Goal: Information Seeking & Learning: Learn about a topic

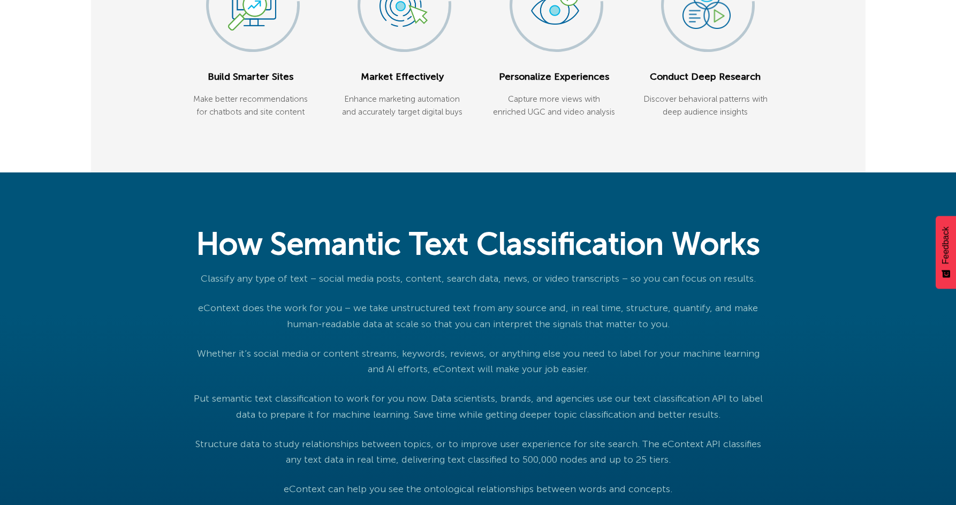
scroll to position [448, 0]
click at [339, 286] on p "Classify any type of text – social media posts, content, search data, news, or …" at bounding box center [478, 279] width 580 height 16
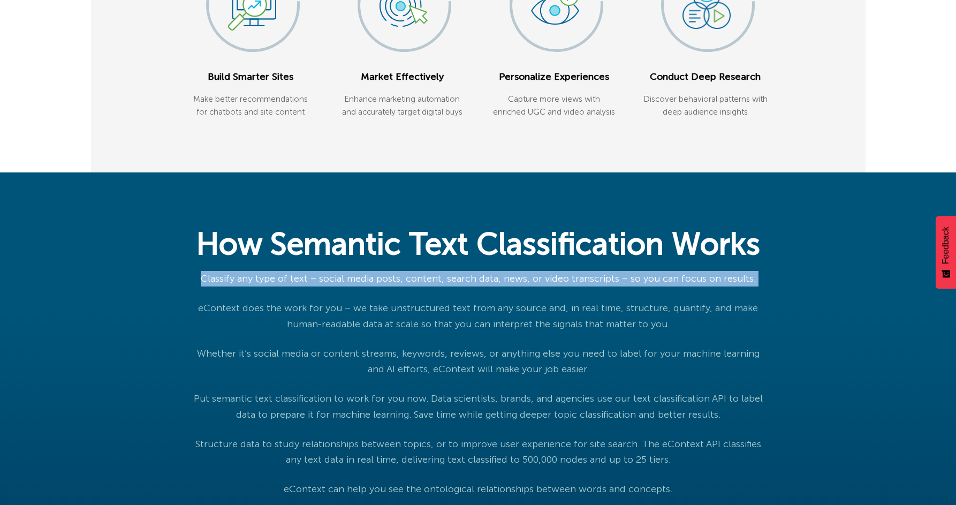
click at [339, 286] on p "Classify any type of text – social media posts, content, search data, news, or …" at bounding box center [478, 279] width 580 height 16
click at [395, 286] on p "Classify any type of text – social media posts, content, search data, news, or …" at bounding box center [478, 279] width 580 height 16
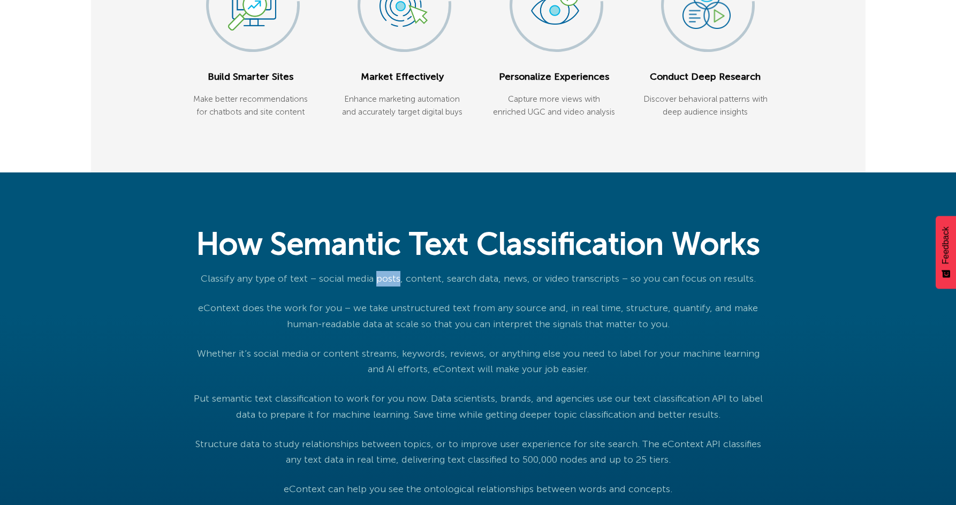
click at [395, 286] on p "Classify any type of text – social media posts, content, search data, news, or …" at bounding box center [478, 279] width 580 height 16
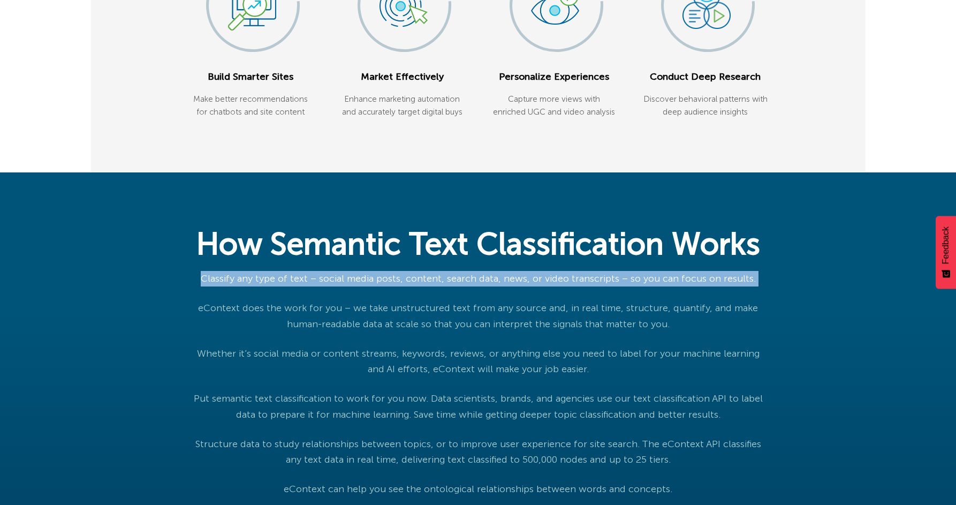
click at [395, 286] on p "Classify any type of text – social media posts, content, search data, news, or …" at bounding box center [478, 279] width 580 height 16
click at [459, 286] on p "Classify any type of text – social media posts, content, search data, news, or …" at bounding box center [478, 279] width 580 height 16
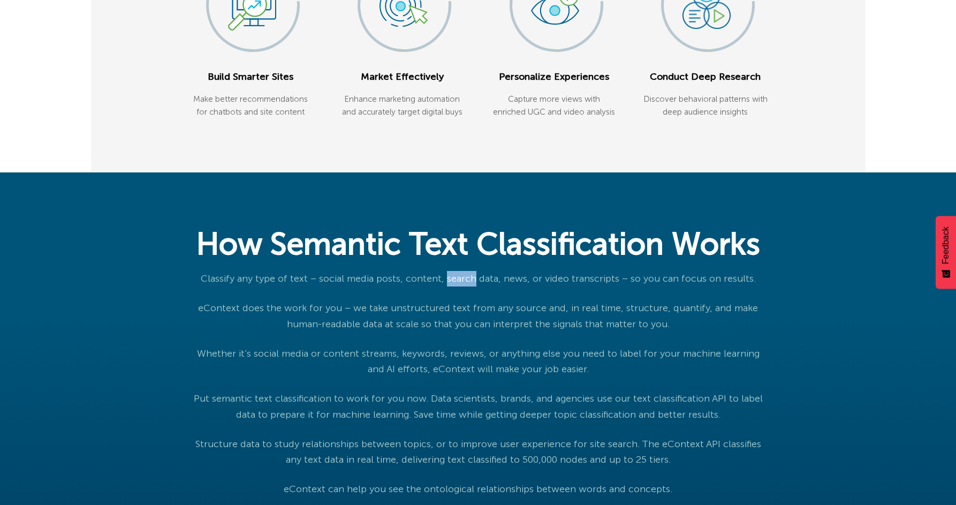
click at [459, 286] on p "Classify any type of text – social media posts, content, search data, news, or …" at bounding box center [478, 279] width 580 height 16
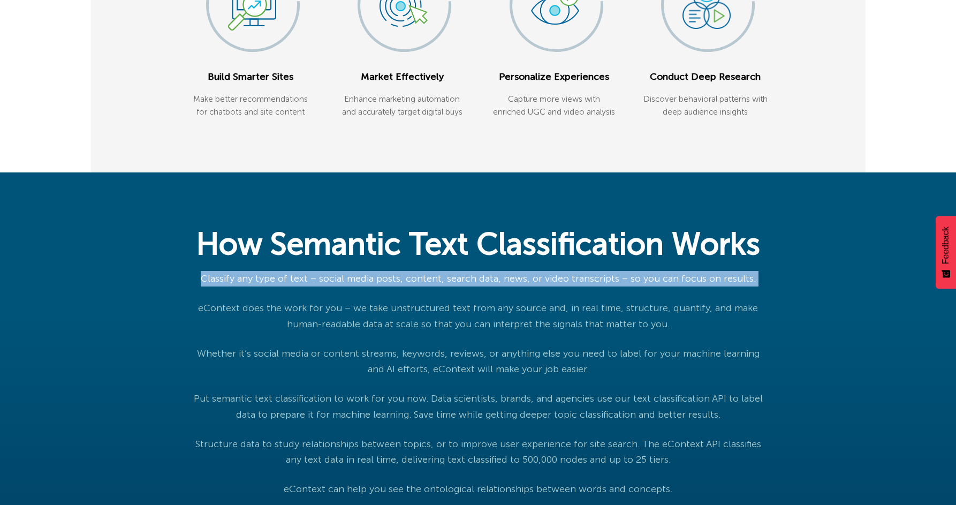
click at [459, 286] on p "Classify any type of text – social media posts, content, search data, news, or …" at bounding box center [478, 279] width 580 height 16
click at [491, 286] on p "Classify any type of text – social media posts, content, search data, news, or …" at bounding box center [478, 279] width 580 height 16
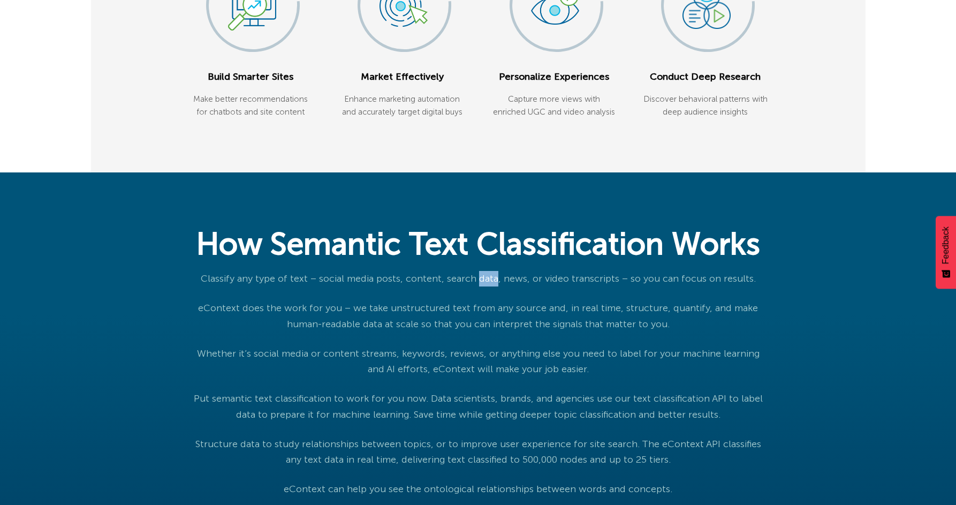
click at [491, 286] on p "Classify any type of text – social media posts, content, search data, news, or …" at bounding box center [478, 279] width 580 height 16
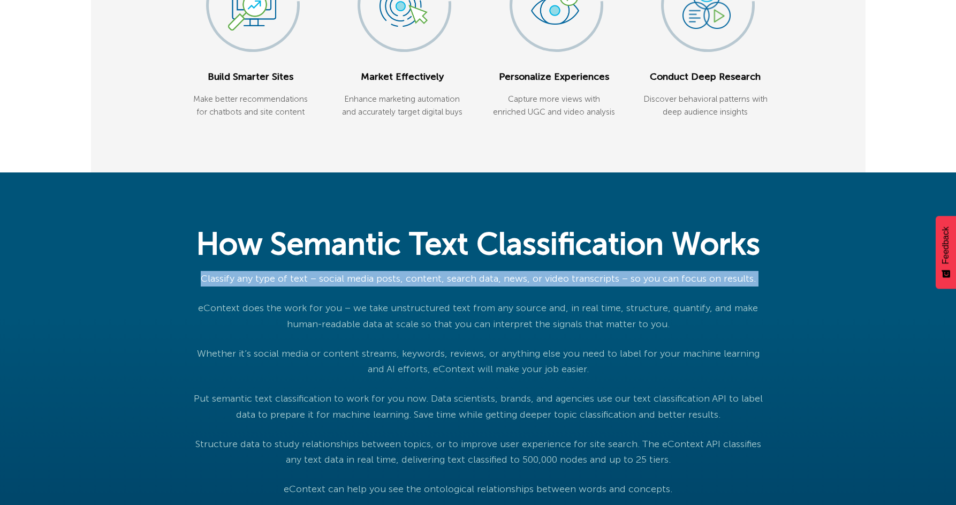
click at [491, 286] on p "Classify any type of text – social media posts, content, search data, news, or …" at bounding box center [478, 279] width 580 height 16
click at [428, 286] on p "Classify any type of text – social media posts, content, search data, news, or …" at bounding box center [478, 279] width 580 height 16
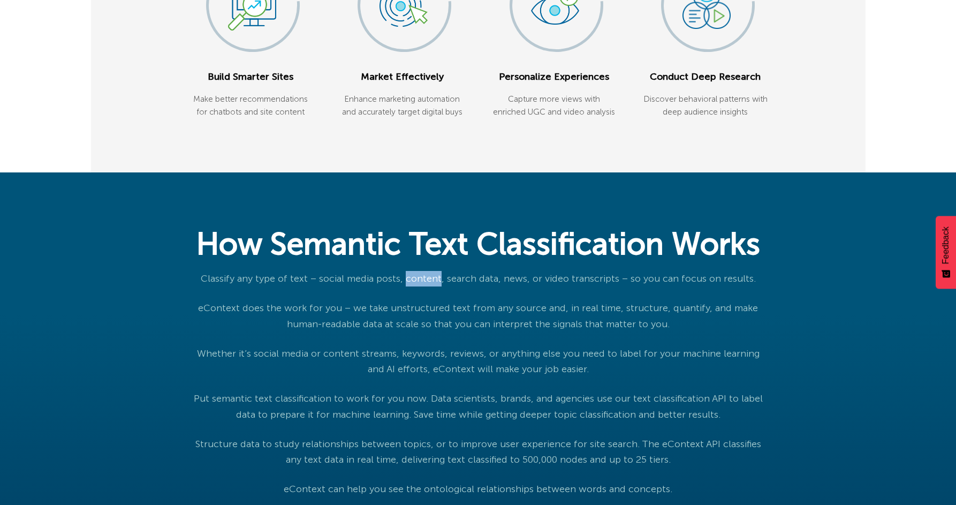
click at [428, 286] on p "Classify any type of text – social media posts, content, search data, news, or …" at bounding box center [478, 279] width 580 height 16
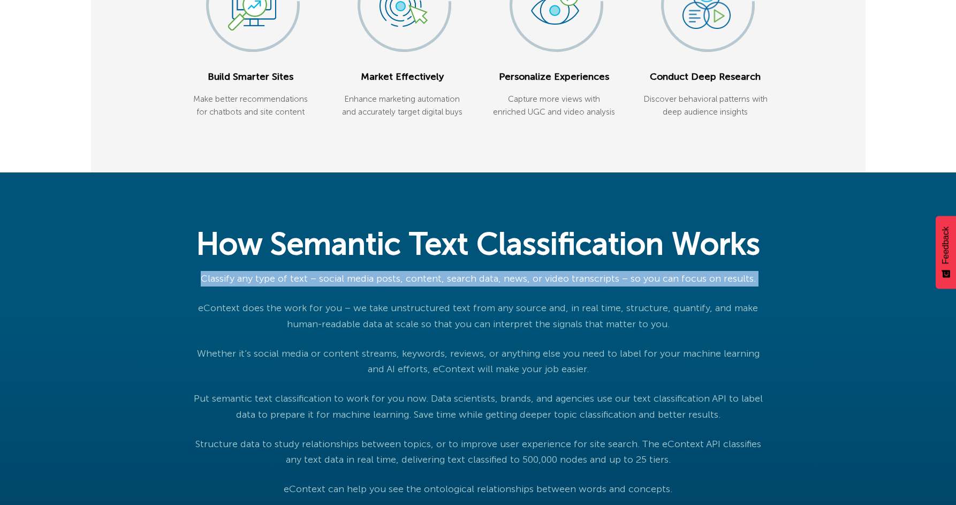
click at [428, 286] on p "Classify any type of text – social media posts, content, search data, news, or …" at bounding box center [478, 279] width 580 height 16
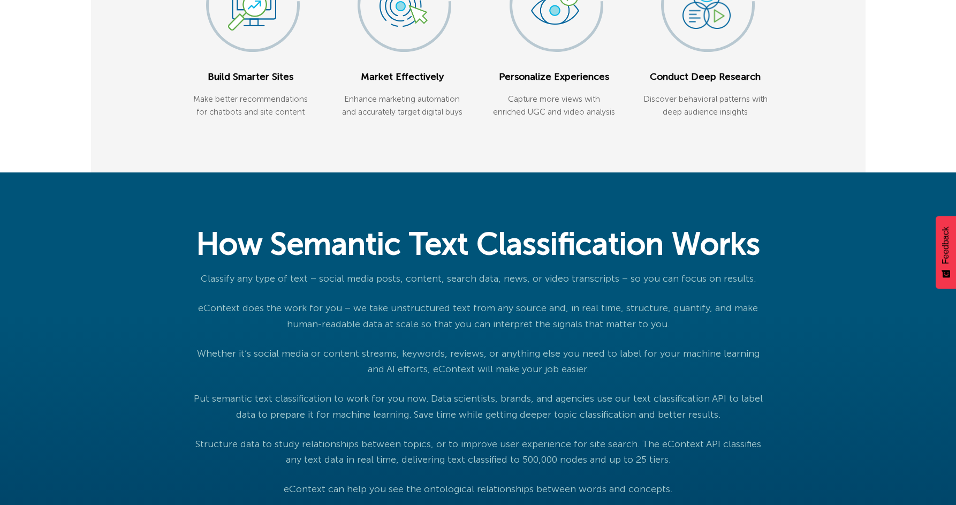
click at [347, 332] on p "eContext does the work for you – we take unstructured text from any source and,…" at bounding box center [478, 316] width 580 height 32
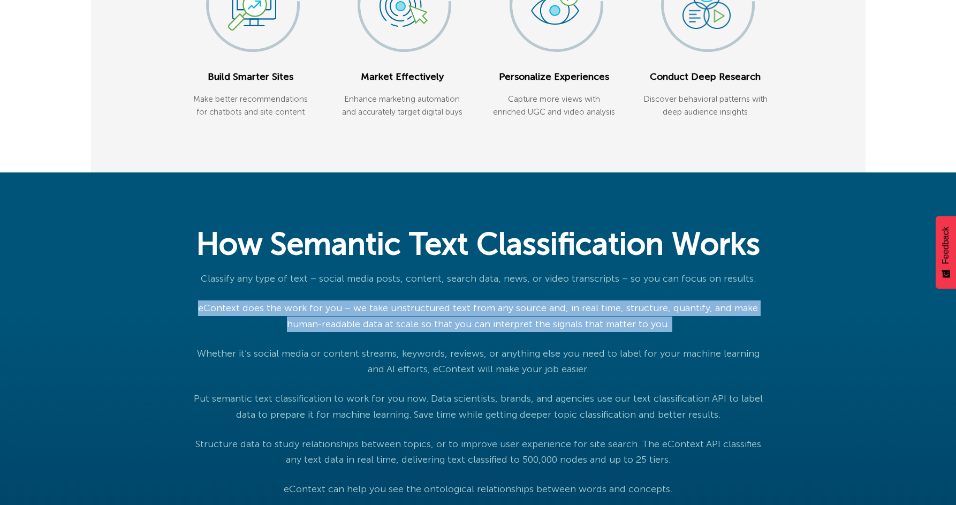
click at [347, 332] on p "eContext does the work for you – we take unstructured text from any source and,…" at bounding box center [478, 316] width 580 height 32
click at [303, 332] on p "eContext does the work for you – we take unstructured text from any source and,…" at bounding box center [478, 316] width 580 height 32
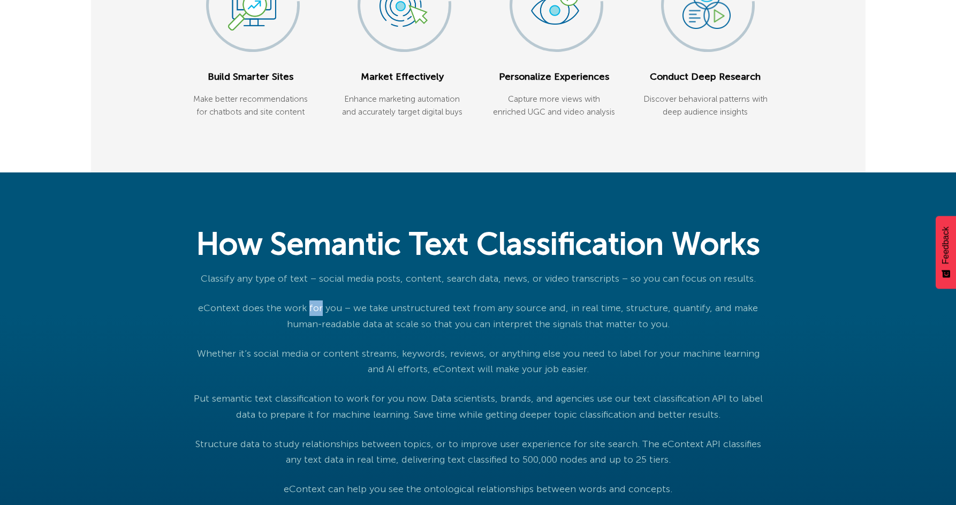
click at [303, 332] on p "eContext does the work for you – we take unstructured text from any source and,…" at bounding box center [478, 316] width 580 height 32
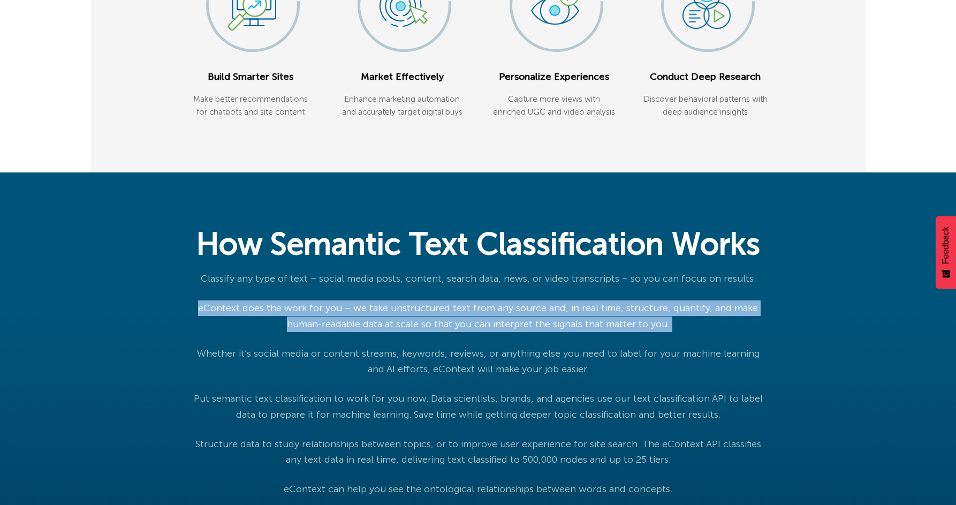
click at [303, 332] on p "eContext does the work for you – we take unstructured text from any source and,…" at bounding box center [478, 316] width 580 height 32
click at [375, 332] on p "eContext does the work for you – we take unstructured text from any source and,…" at bounding box center [478, 316] width 580 height 32
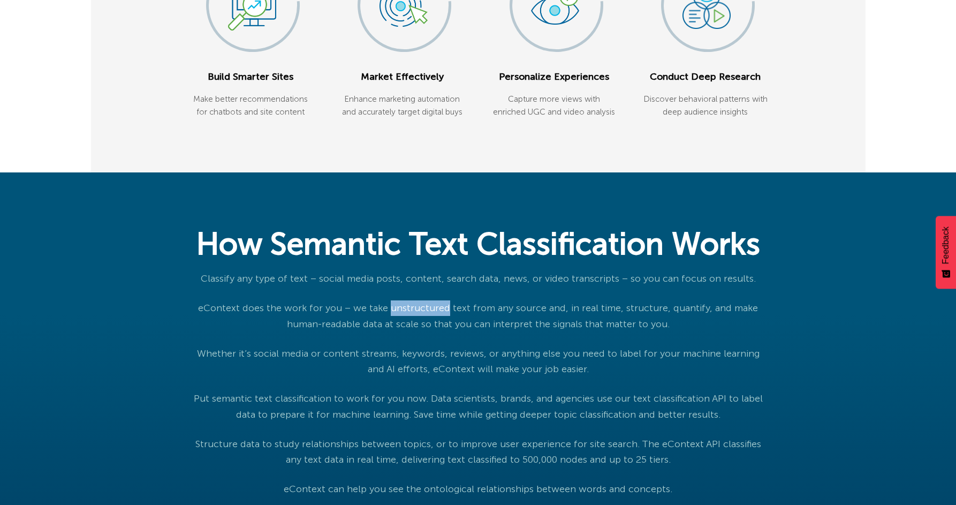
click at [375, 332] on p "eContext does the work for you – we take unstructured text from any source and,…" at bounding box center [478, 316] width 580 height 32
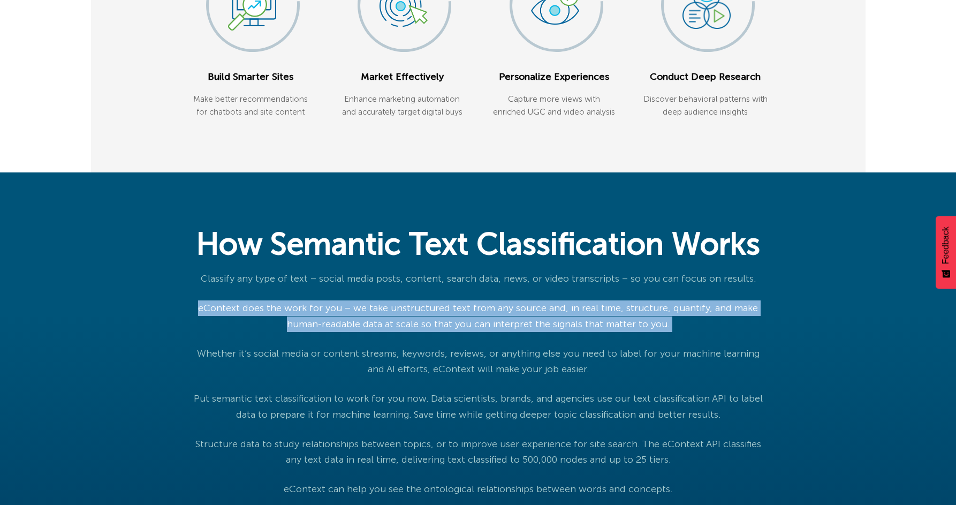
click at [375, 332] on p "eContext does the work for you – we take unstructured text from any source and,…" at bounding box center [478, 316] width 580 height 32
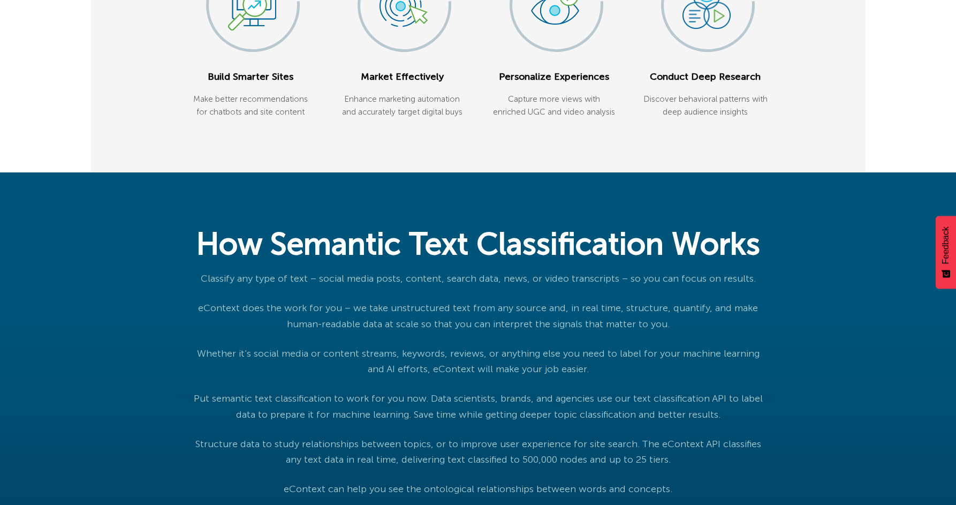
click at [419, 286] on p "Classify any type of text – social media posts, content, search data, news, or …" at bounding box center [478, 279] width 580 height 16
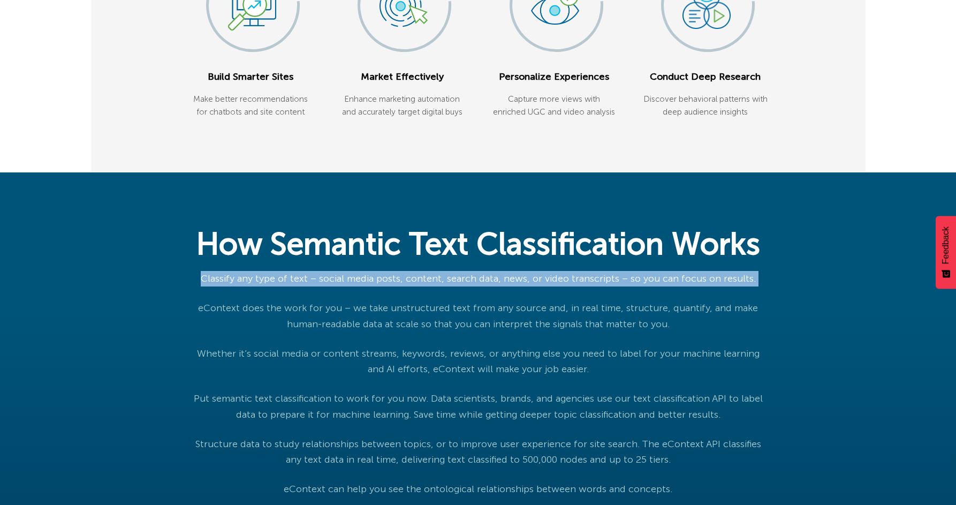
click at [419, 286] on p "Classify any type of text – social media posts, content, search data, news, or …" at bounding box center [478, 279] width 580 height 16
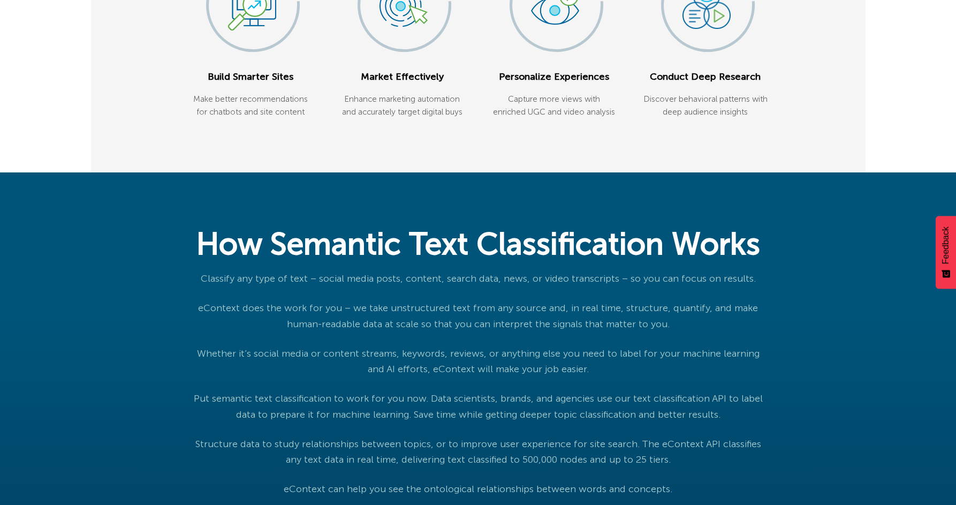
click at [415, 332] on p "eContext does the work for you – we take unstructured text from any source and,…" at bounding box center [478, 316] width 580 height 32
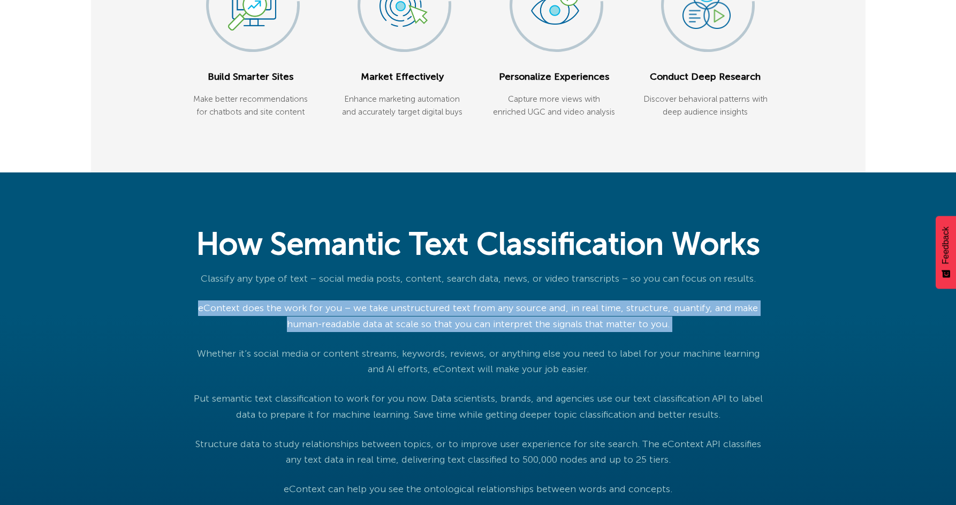
click at [415, 332] on p "eContext does the work for you – we take unstructured text from any source and,…" at bounding box center [478, 316] width 580 height 32
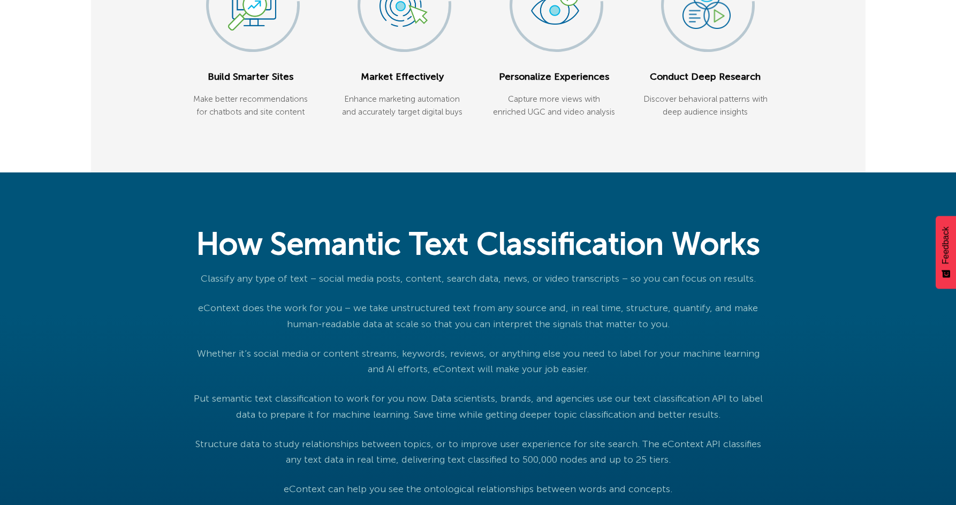
click at [424, 286] on p "Classify any type of text – social media posts, content, search data, news, or …" at bounding box center [478, 279] width 580 height 16
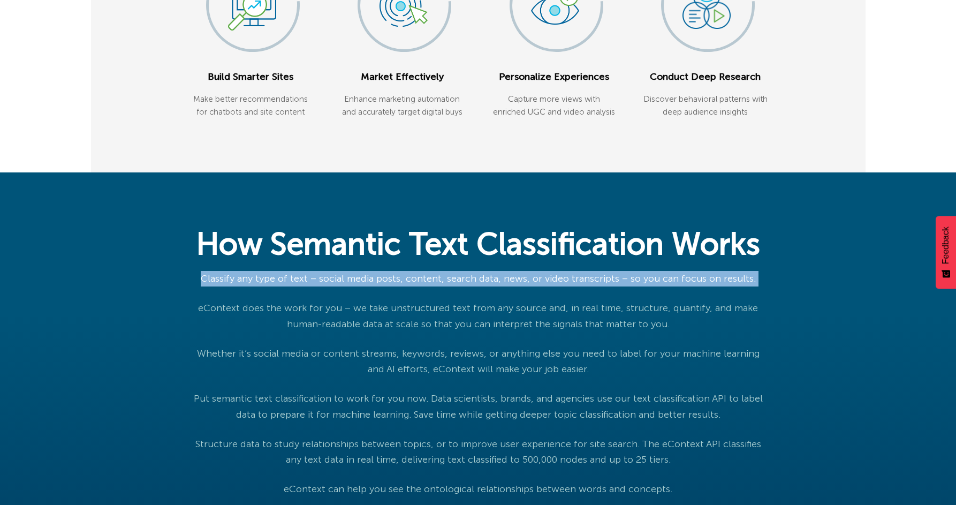
click at [424, 286] on p "Classify any type of text – social media posts, content, search data, news, or …" at bounding box center [478, 279] width 580 height 16
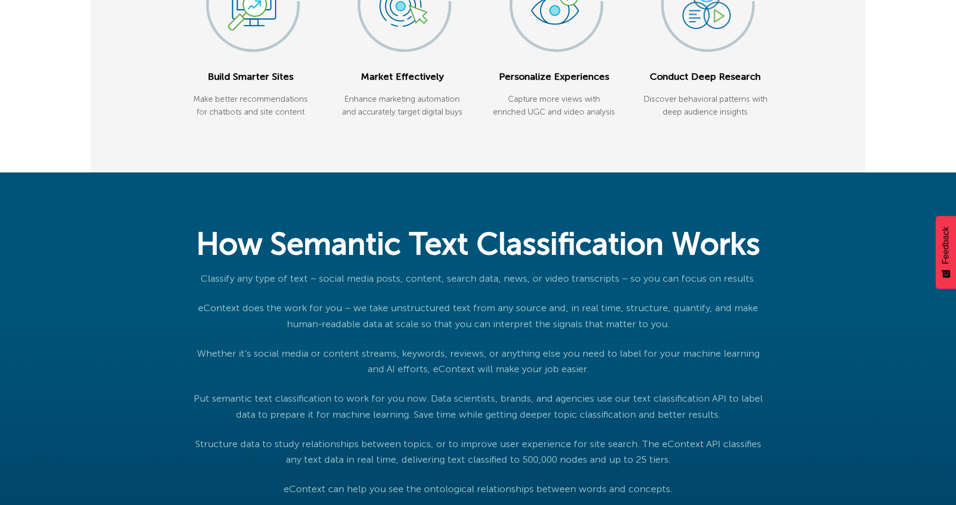
click at [410, 332] on p "eContext does the work for you – we take unstructured text from any source and,…" at bounding box center [478, 316] width 580 height 32
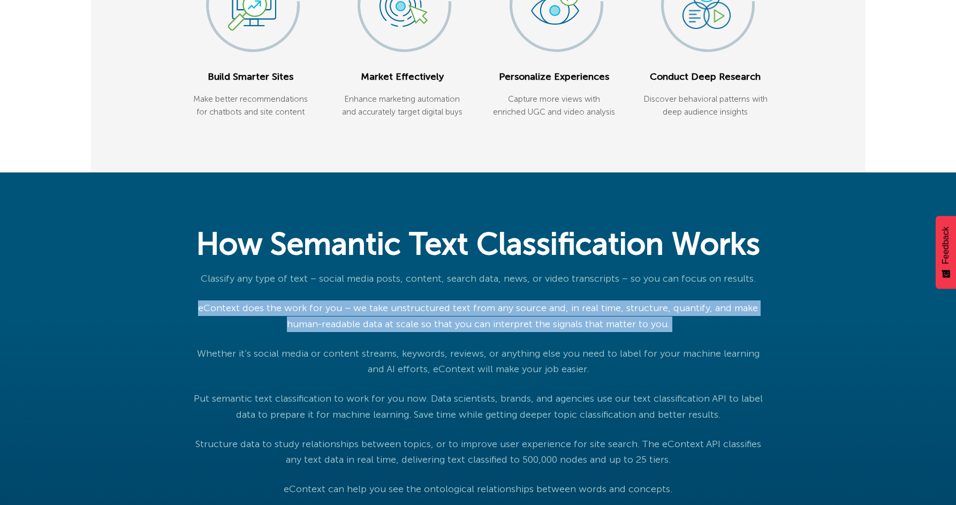
click at [410, 332] on p "eContext does the work for you – we take unstructured text from any source and,…" at bounding box center [478, 316] width 580 height 32
click at [375, 332] on p "eContext does the work for you – we take unstructured text from any source and,…" at bounding box center [478, 316] width 580 height 32
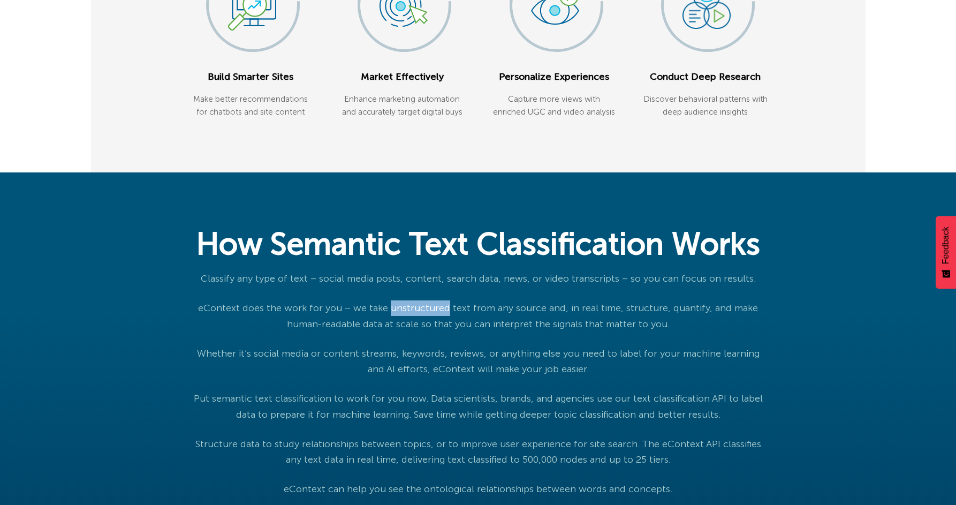
click at [375, 332] on p "eContext does the work for you – we take unstructured text from any source and,…" at bounding box center [478, 316] width 580 height 32
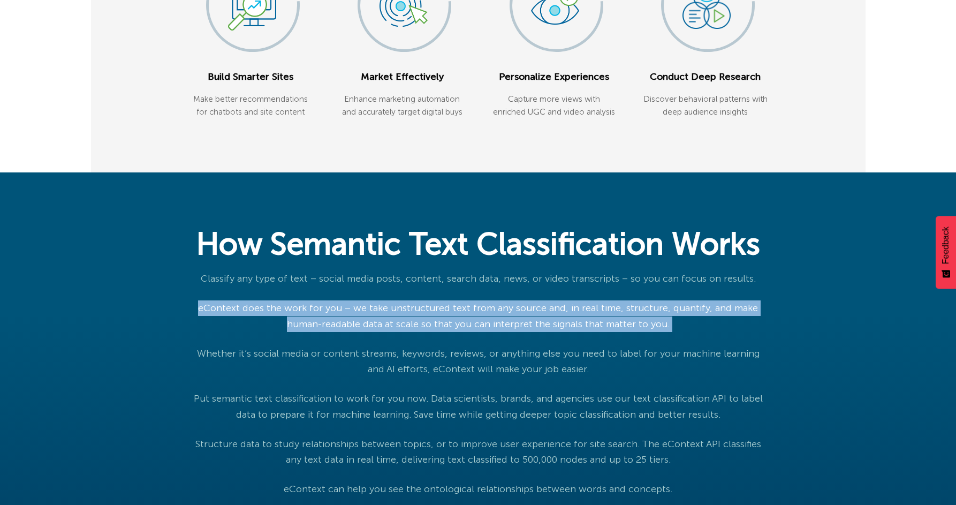
click at [375, 332] on p "eContext does the work for you – we take unstructured text from any source and,…" at bounding box center [478, 316] width 580 height 32
click at [364, 332] on p "eContext does the work for you – we take unstructured text from any source and,…" at bounding box center [478, 316] width 580 height 32
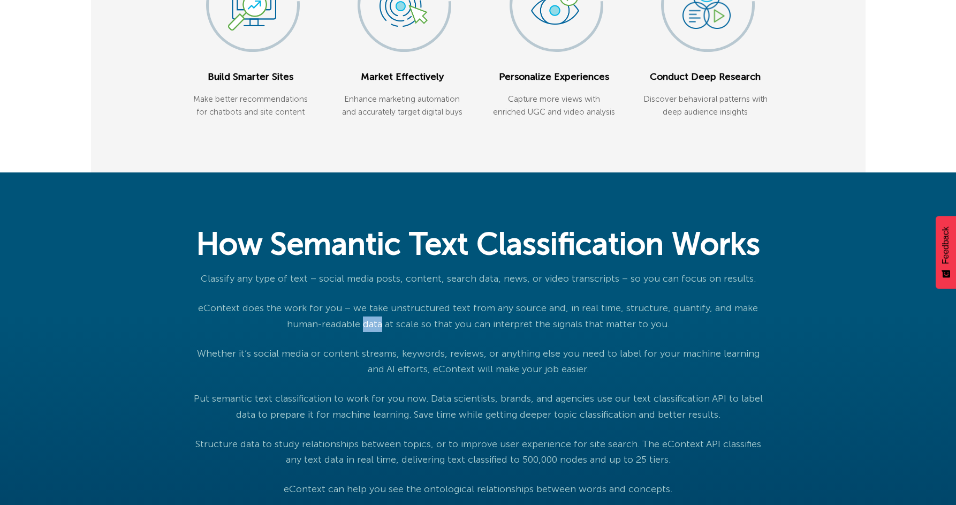
click at [364, 332] on p "eContext does the work for you – we take unstructured text from any source and,…" at bounding box center [478, 316] width 580 height 32
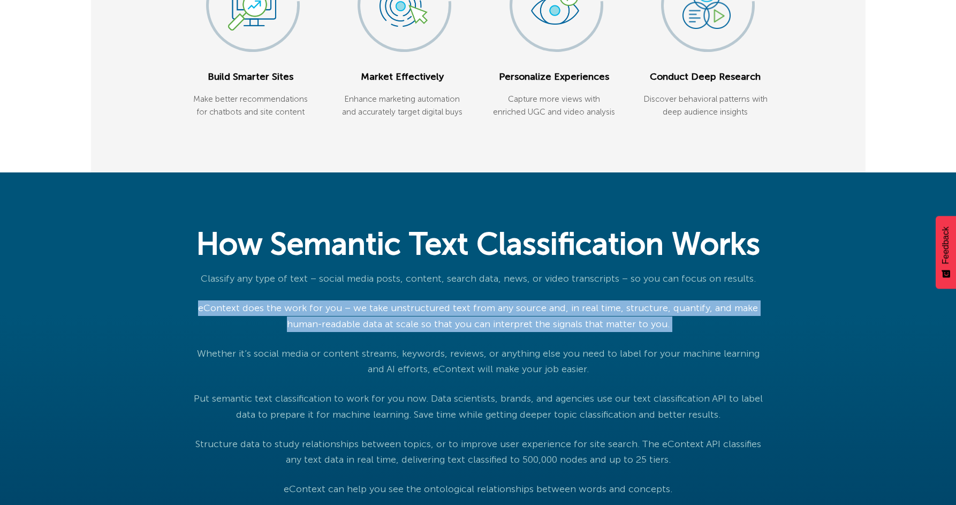
click at [364, 332] on p "eContext does the work for you – we take unstructured text from any source and,…" at bounding box center [478, 316] width 580 height 32
click at [393, 332] on p "eContext does the work for you – we take unstructured text from any source and,…" at bounding box center [478, 316] width 580 height 32
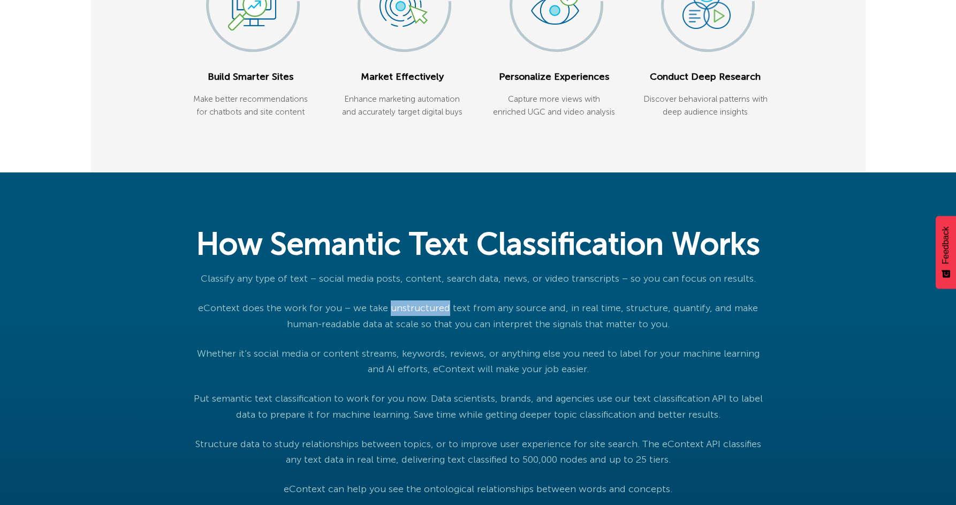
click at [393, 332] on p "eContext does the work for you – we take unstructured text from any source and,…" at bounding box center [478, 316] width 580 height 32
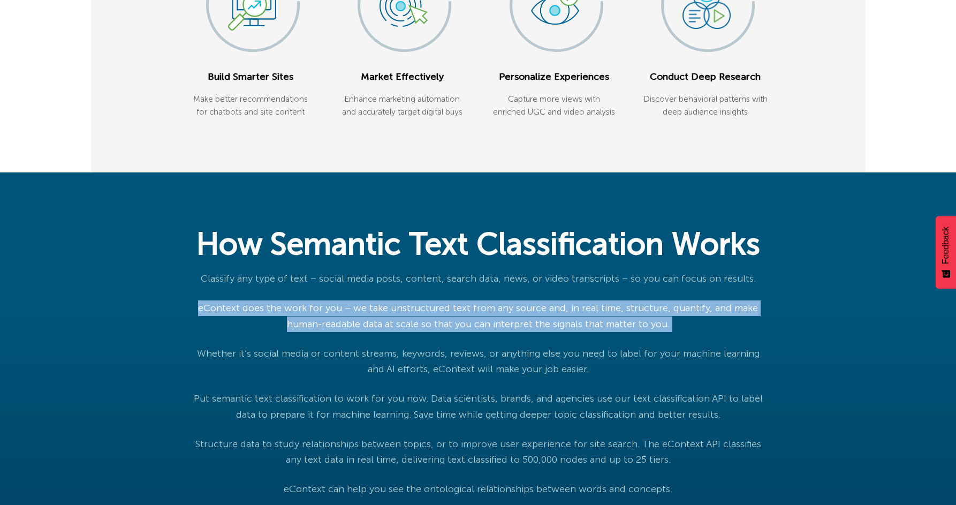
click at [393, 332] on p "eContext does the work for you – we take unstructured text from any source and,…" at bounding box center [478, 316] width 580 height 32
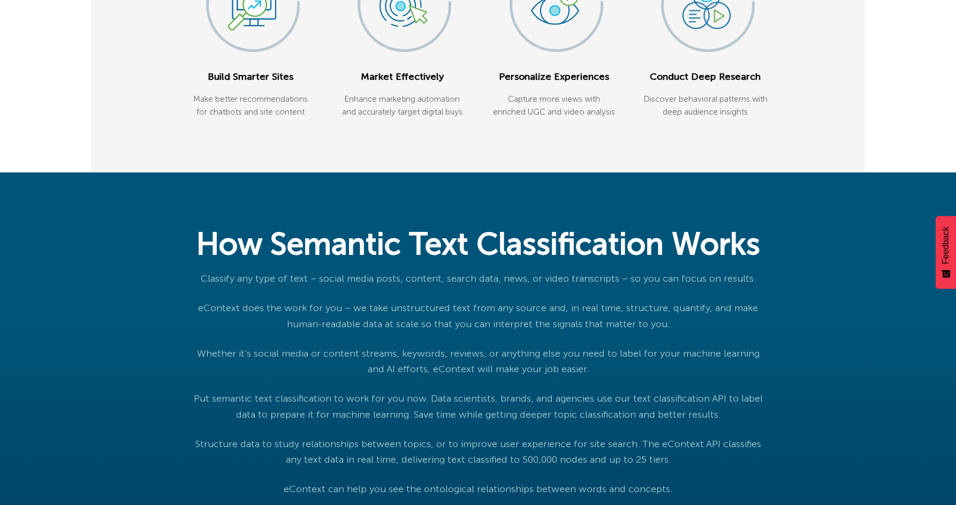
click at [378, 367] on div "Classify any type of text – social media posts, content, search data, news, or …" at bounding box center [478, 399] width 580 height 256
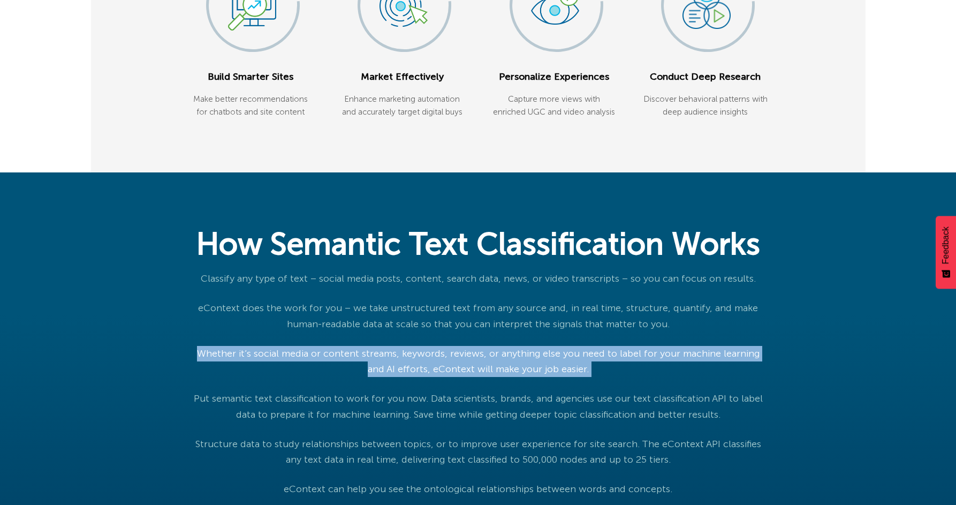
click at [378, 367] on div "Classify any type of text – social media posts, content, search data, news, or …" at bounding box center [478, 399] width 580 height 256
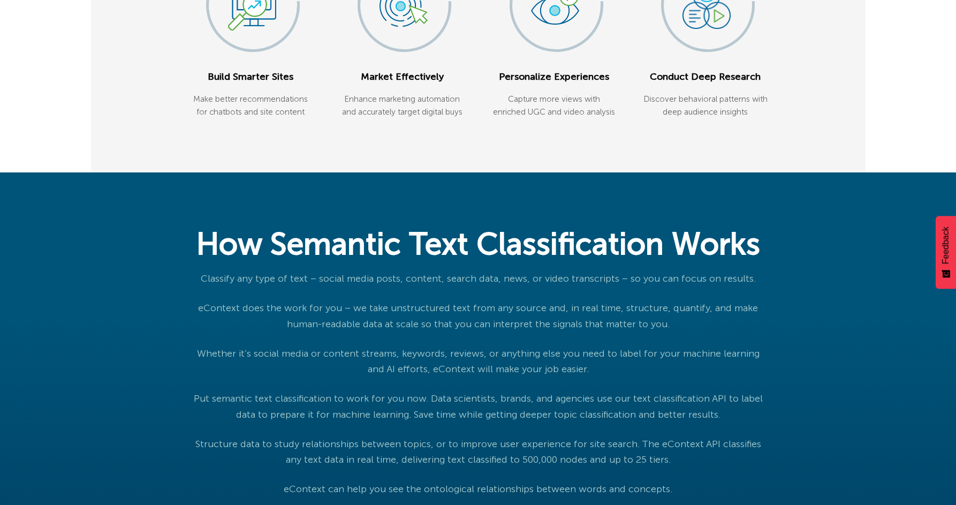
click at [367, 333] on div "Classify any type of text – social media posts, content, search data, news, or …" at bounding box center [478, 399] width 580 height 256
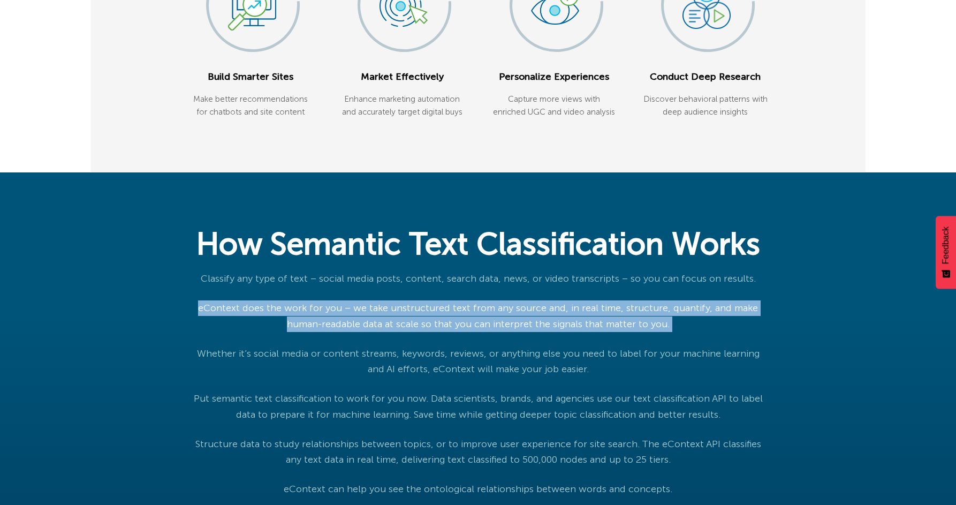
click at [367, 333] on div "Classify any type of text – social media posts, content, search data, news, or …" at bounding box center [478, 399] width 580 height 256
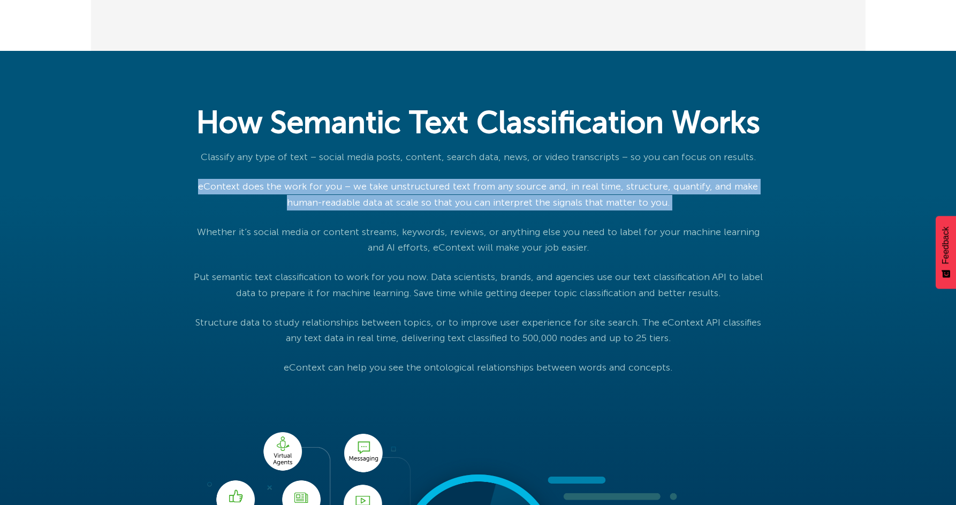
scroll to position [575, 0]
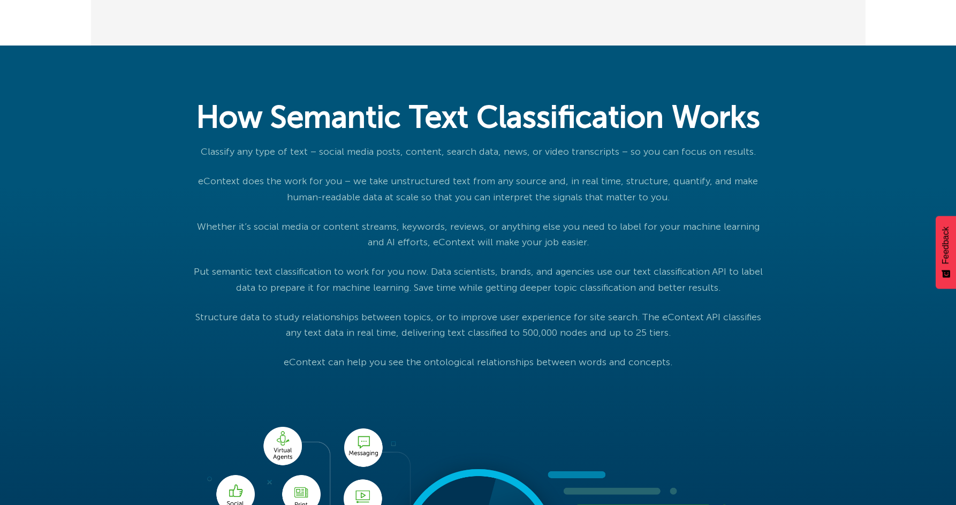
click at [329, 250] on p "Whether it’s social media or content streams, keywords, reviews, or anything el…" at bounding box center [478, 235] width 580 height 32
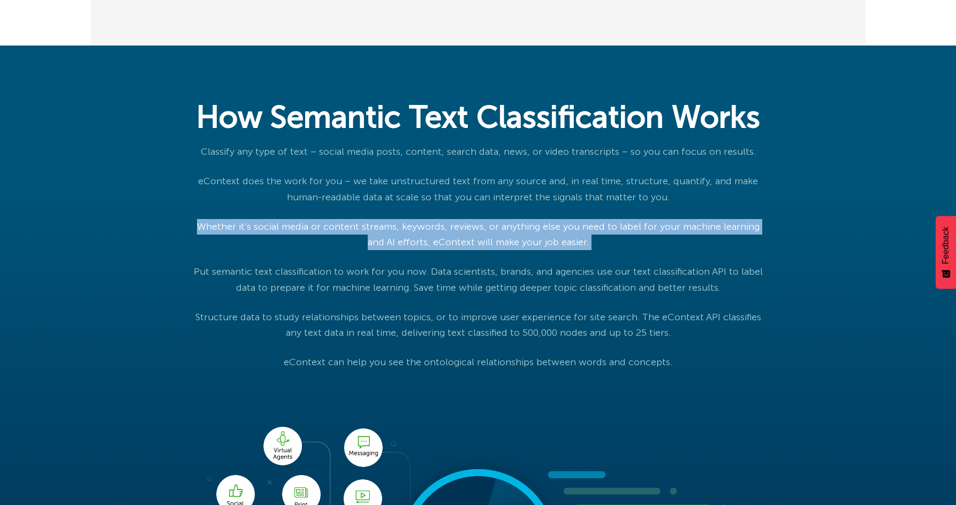
click at [329, 250] on p "Whether it’s social media or content streams, keywords, reviews, or anything el…" at bounding box center [478, 235] width 580 height 32
click at [400, 250] on p "Whether it’s social media or content streams, keywords, reviews, or anything el…" at bounding box center [478, 235] width 580 height 32
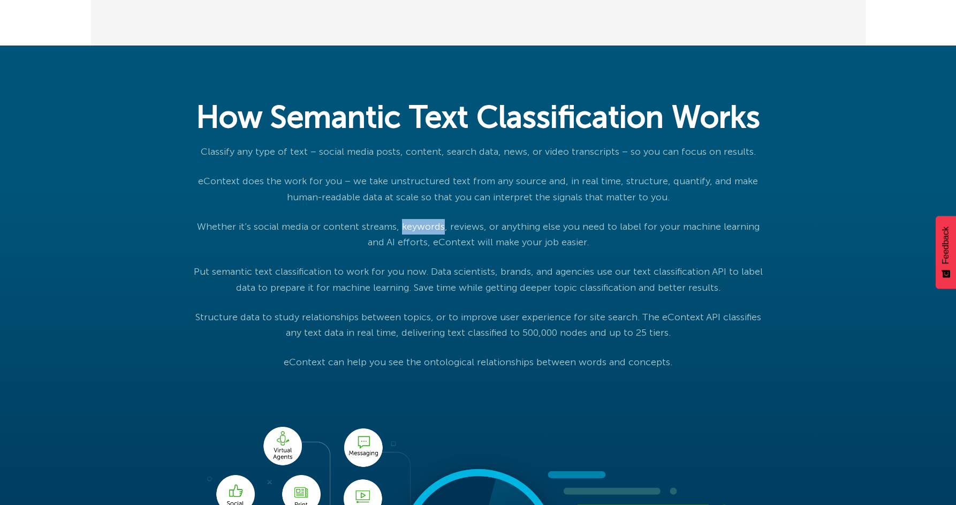
click at [400, 250] on p "Whether it’s social media or content streams, keywords, reviews, or anything el…" at bounding box center [478, 235] width 580 height 32
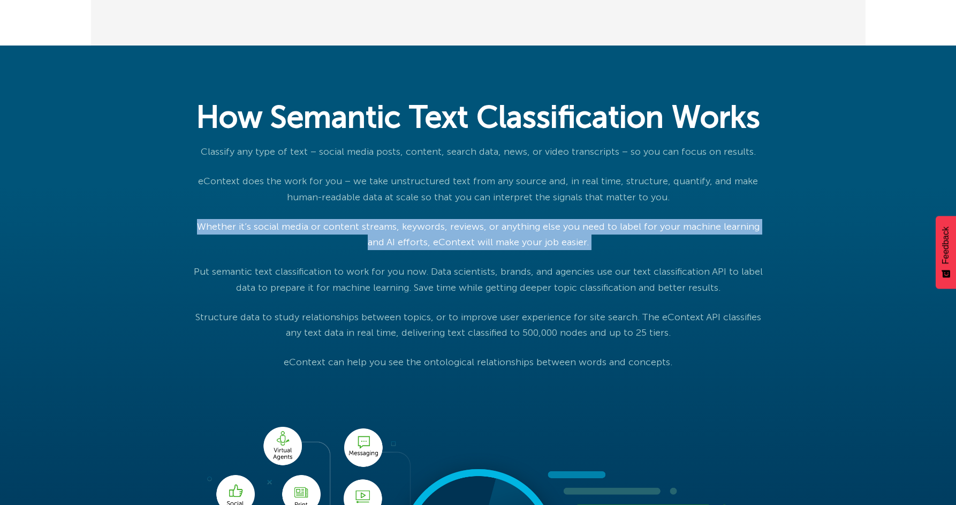
click at [400, 250] on p "Whether it’s social media or content streams, keywords, reviews, or anything el…" at bounding box center [478, 235] width 580 height 32
click at [385, 250] on p "Whether it’s social media or content streams, keywords, reviews, or anything el…" at bounding box center [478, 235] width 580 height 32
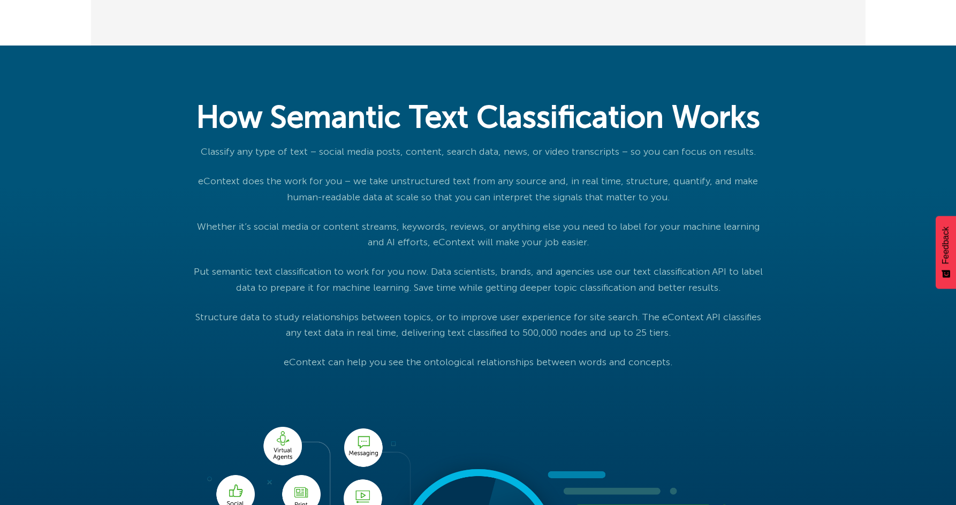
click at [306, 295] on p "Put semantic text classification to work for you now. Data scientists, brands, …" at bounding box center [478, 280] width 580 height 32
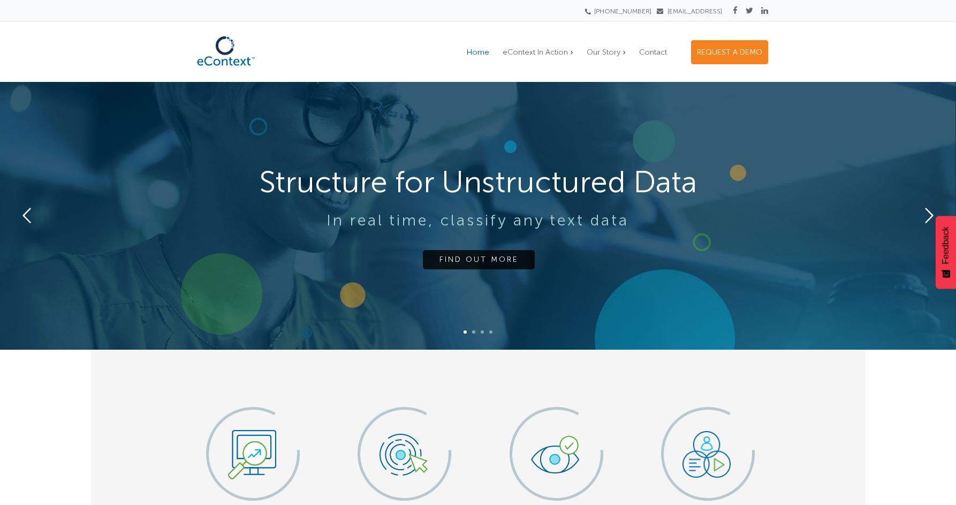
scroll to position [0, 0]
